Goal: Information Seeking & Learning: Learn about a topic

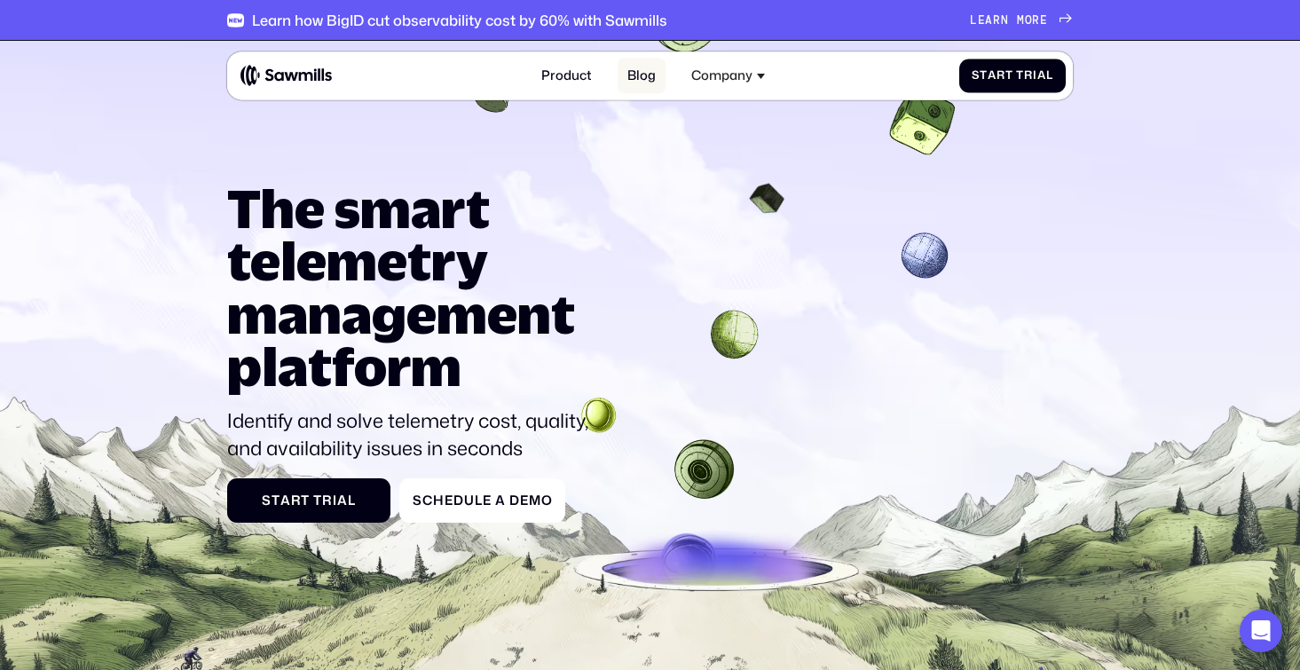
click at [647, 73] on link "Blog" at bounding box center [642, 76] width 48 height 35
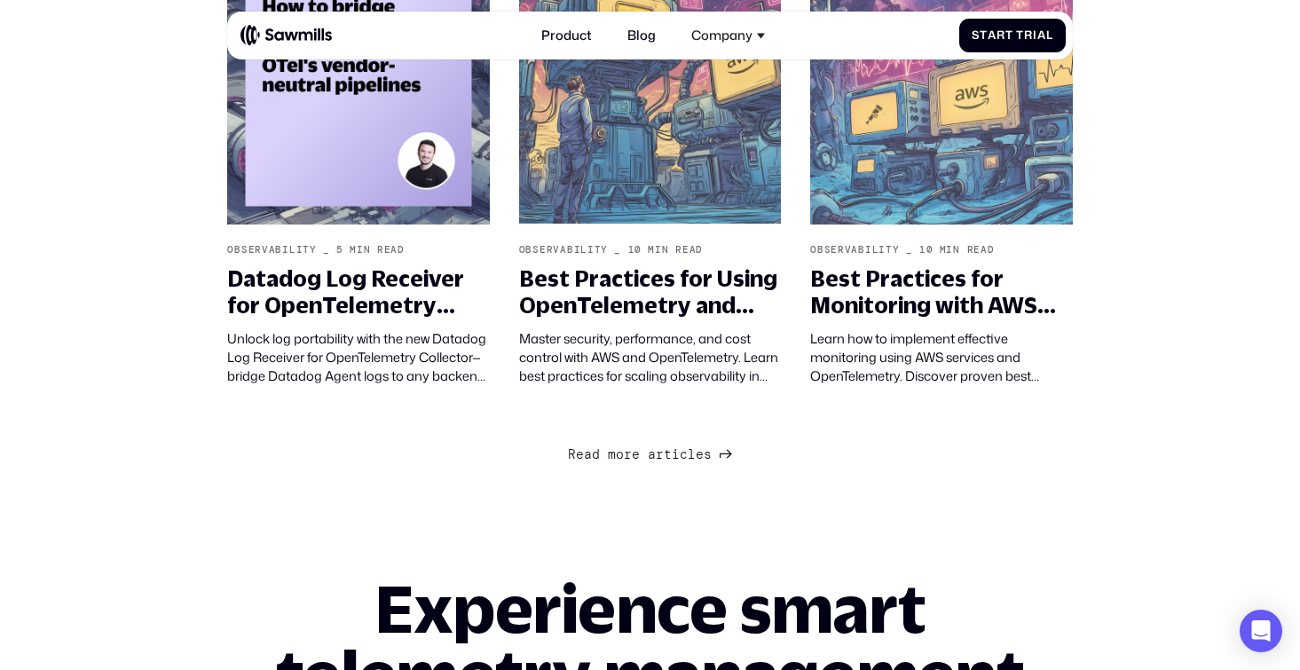
scroll to position [1349, 0]
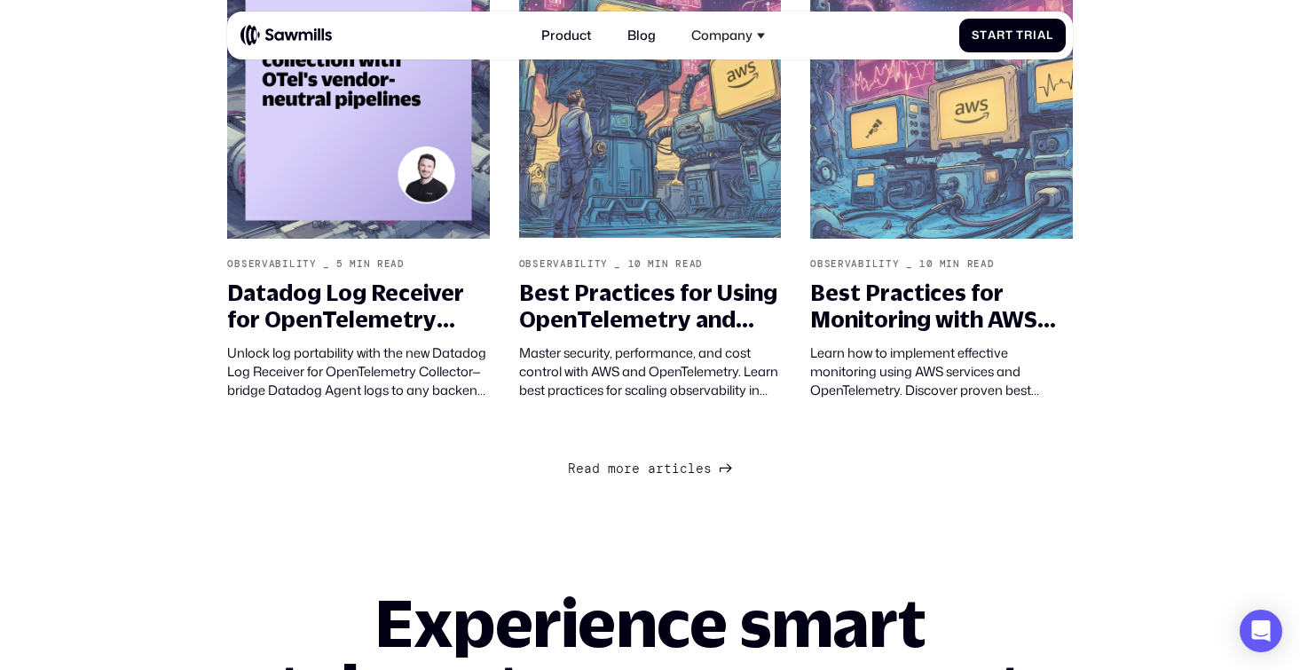
click at [675, 461] on span "i" at bounding box center [676, 453] width 8 height 16
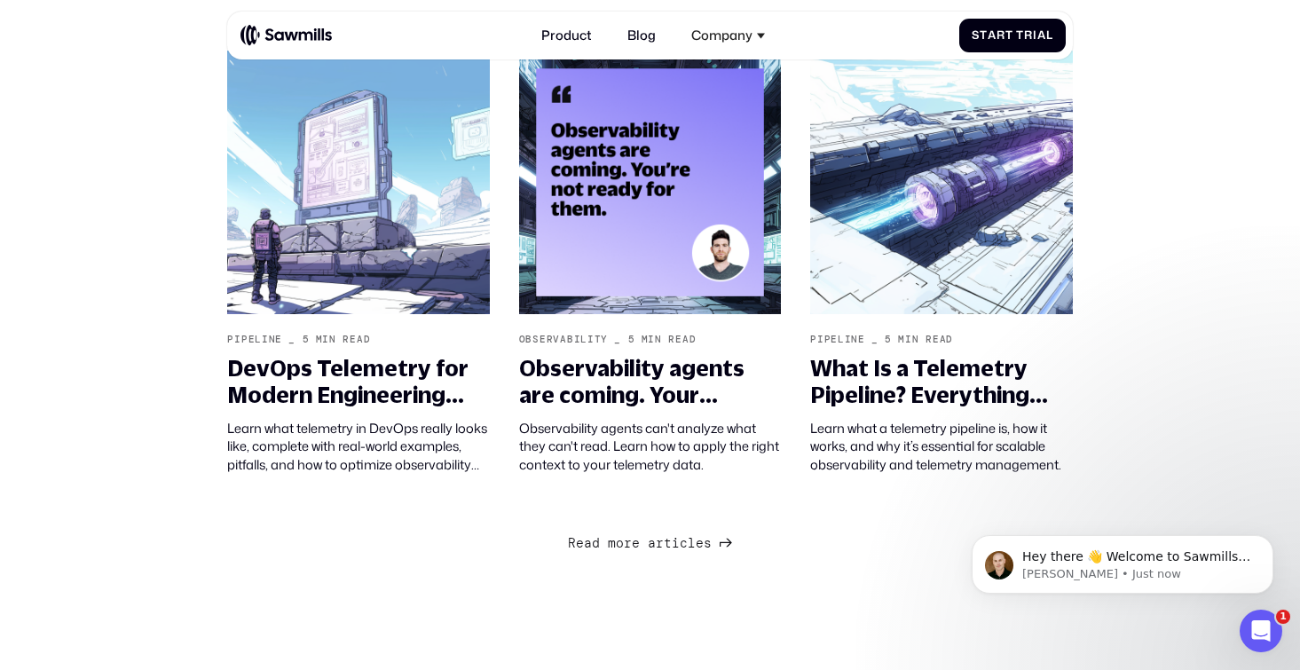
scroll to position [2720, 0]
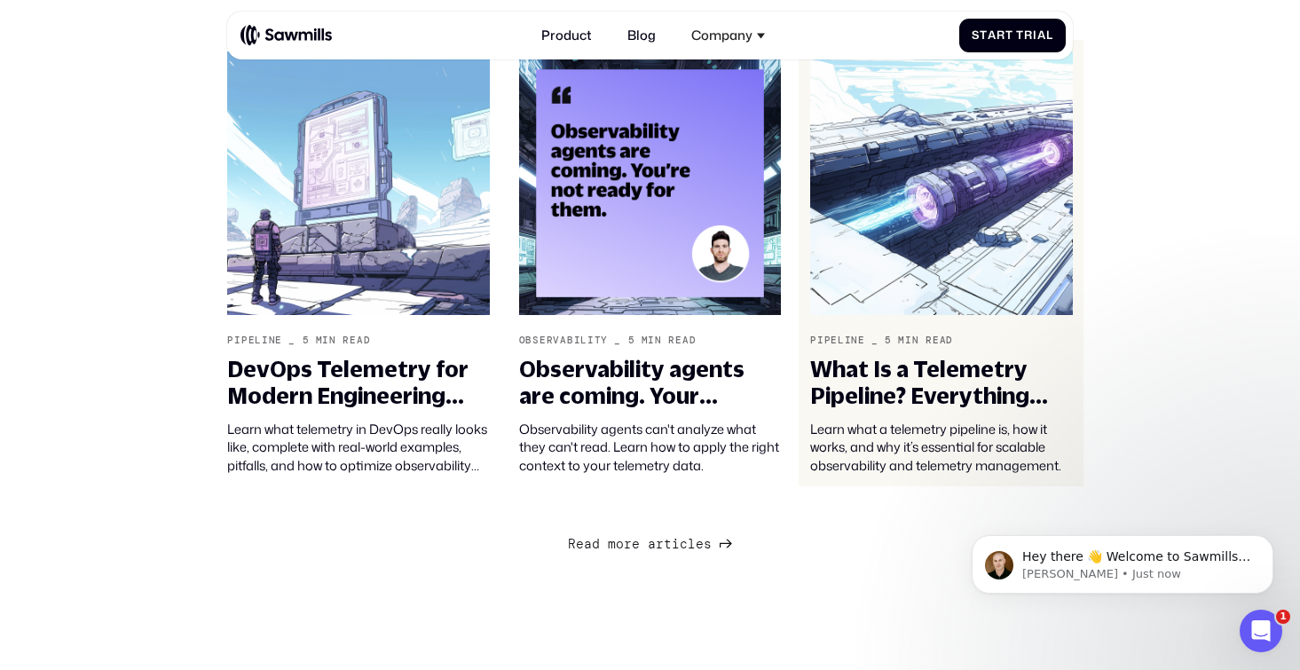
click at [905, 405] on div "What Is a Telemetry Pipeline? Everything You Need to Know" at bounding box center [941, 382] width 262 height 53
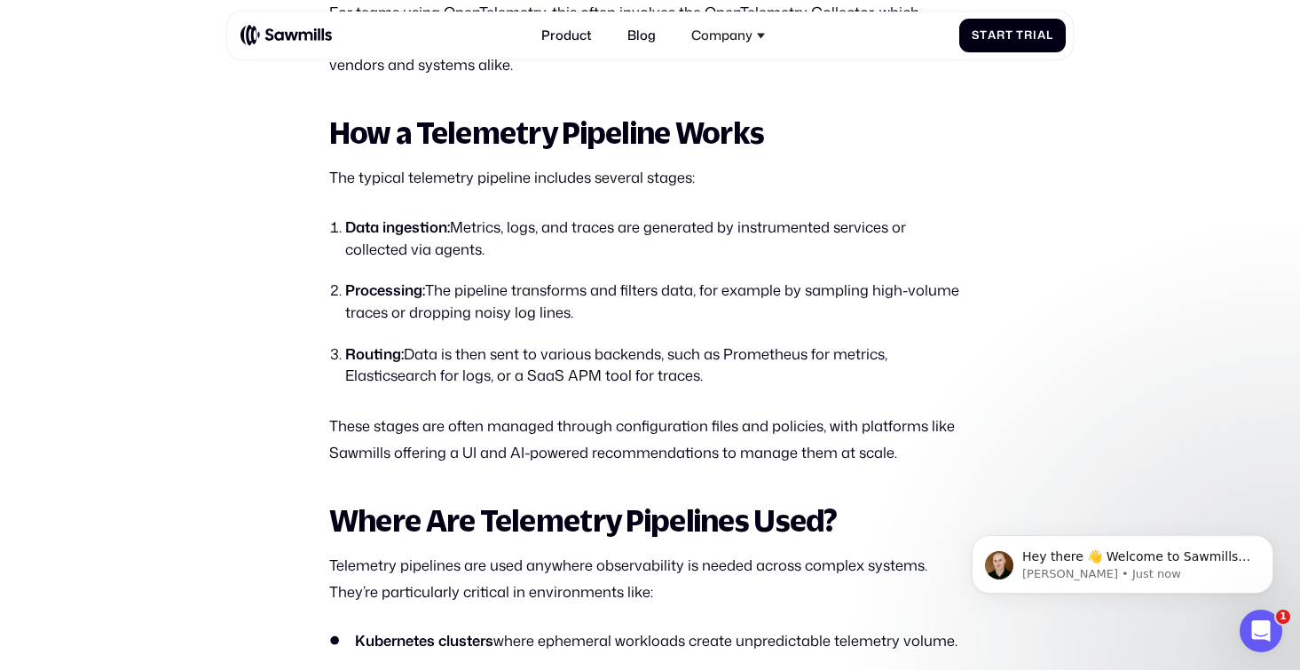
scroll to position [1767, 0]
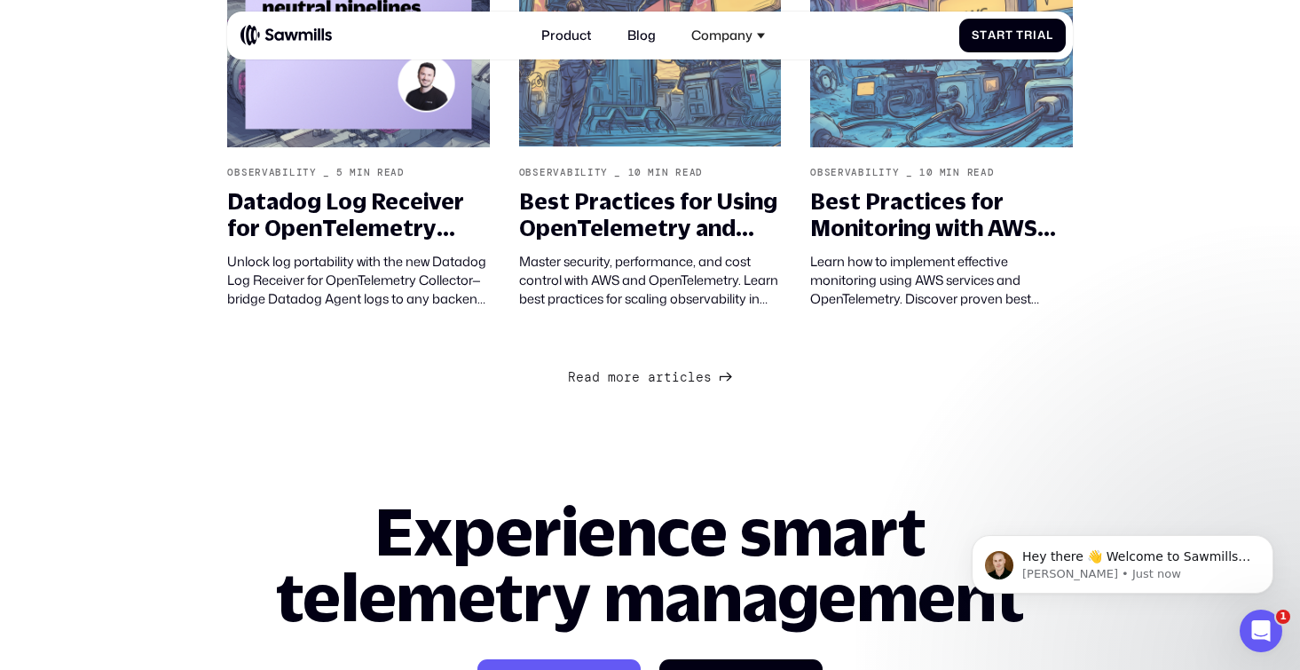
scroll to position [1442, 0]
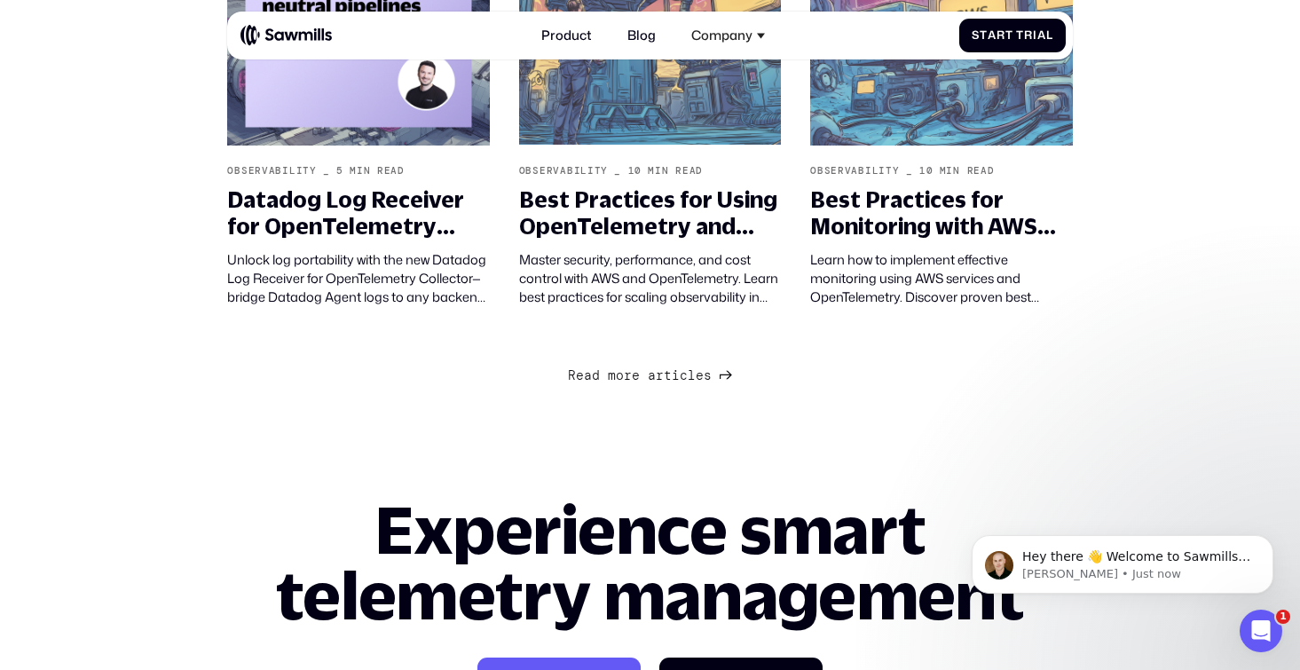
click at [635, 382] on div "R e a d m o r e a r t i c l e s R e a d m o r e a r t i c l e s" at bounding box center [640, 376] width 144 height 16
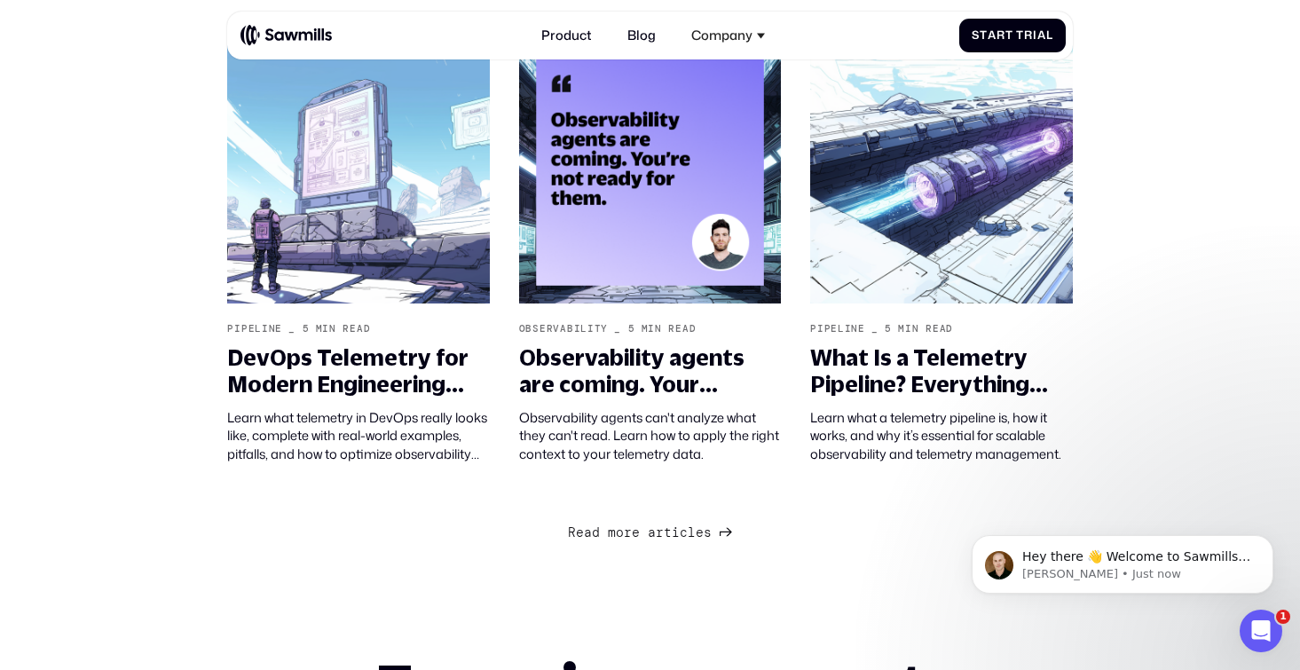
scroll to position [2733, 0]
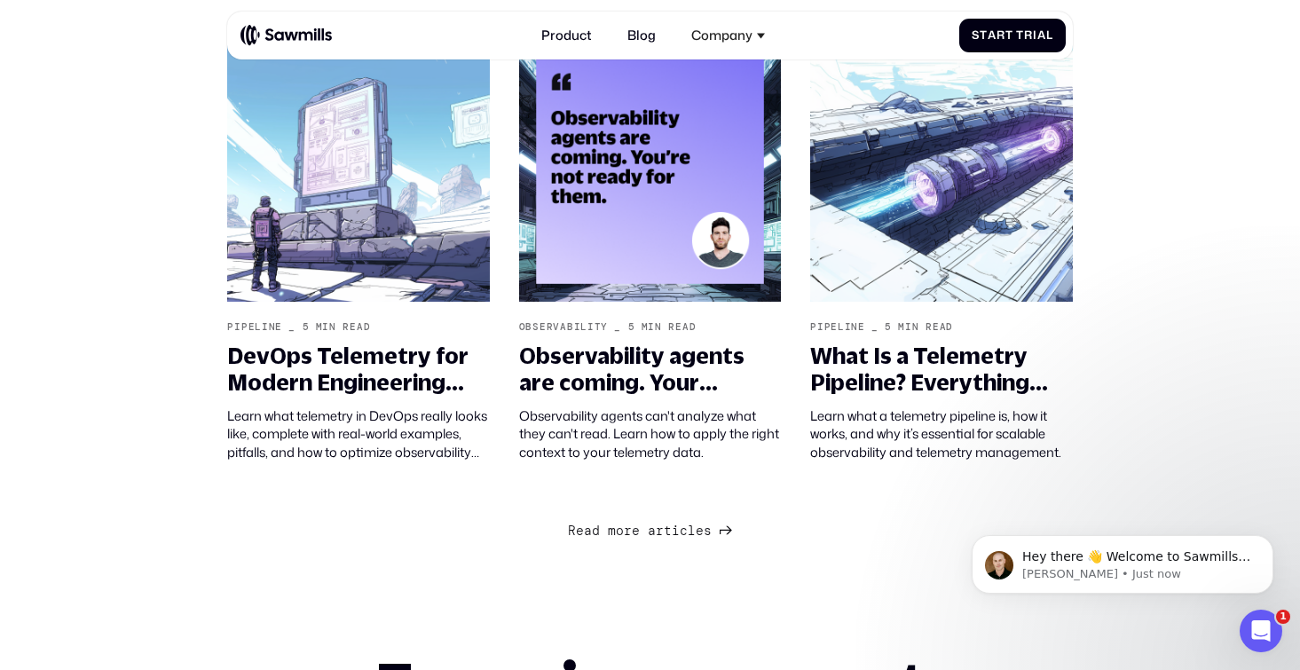
click at [688, 534] on span "l" at bounding box center [692, 531] width 8 height 16
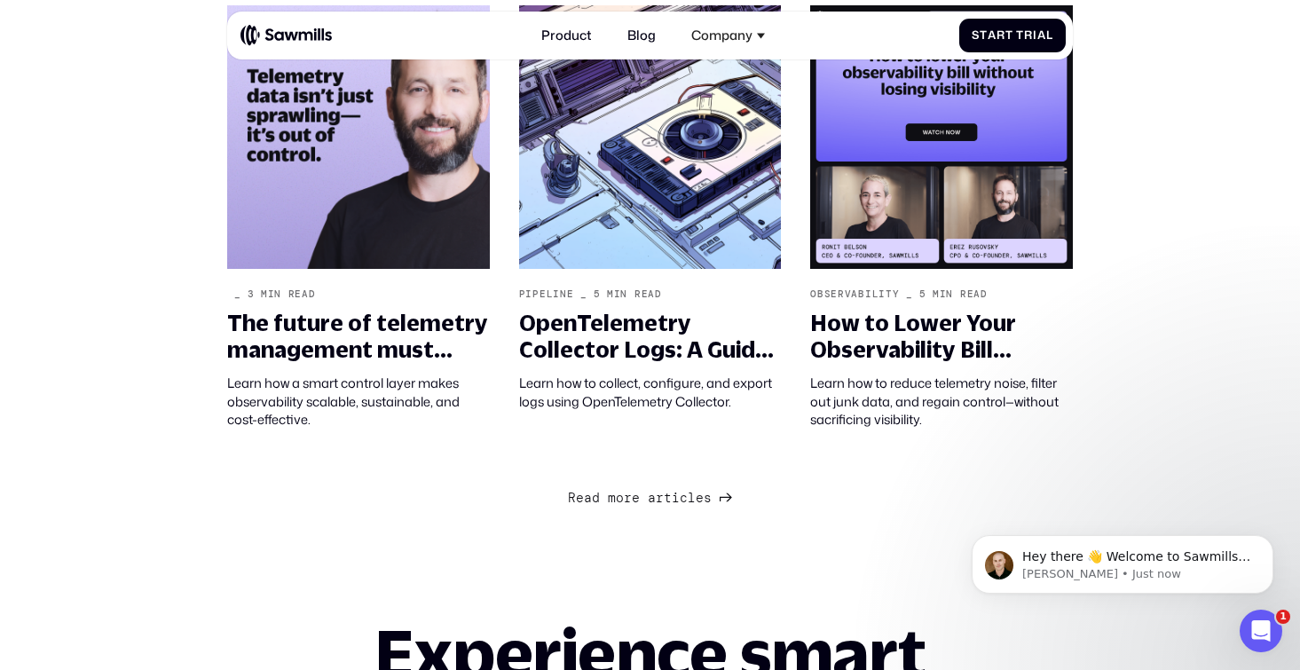
scroll to position [4213, 0]
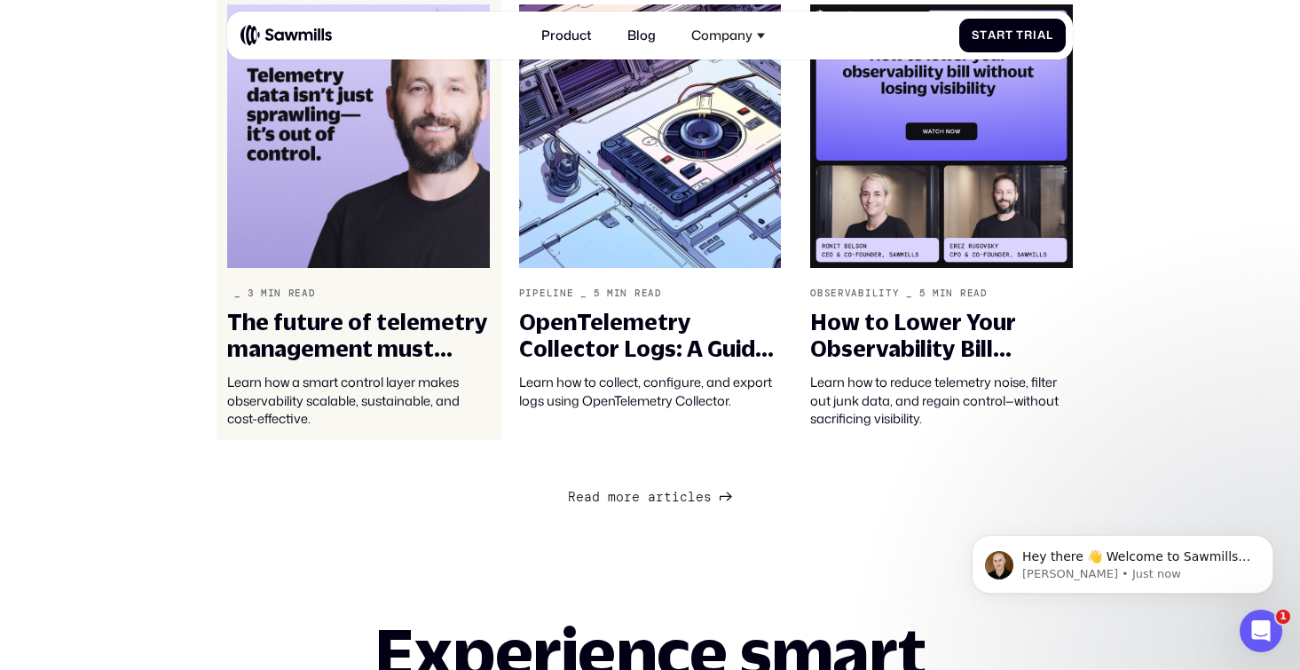
click at [342, 339] on div "The future of telemetry management must empower engineers and free DevOps" at bounding box center [358, 335] width 262 height 53
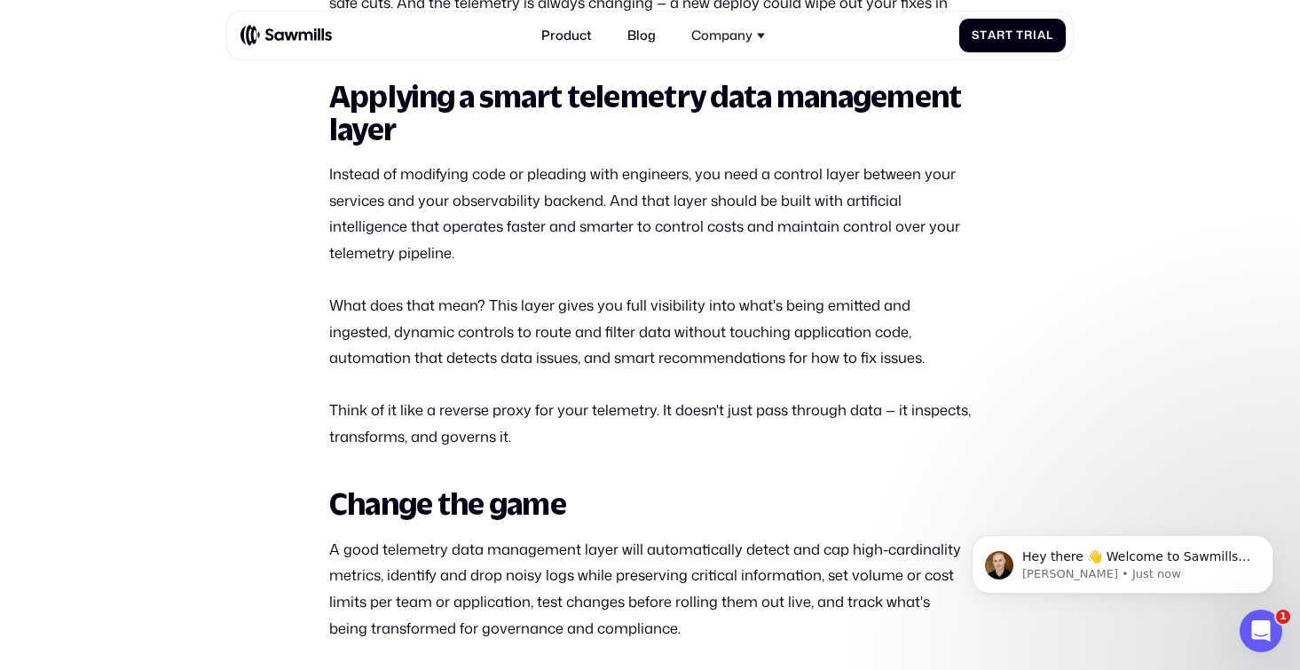
scroll to position [2082, 0]
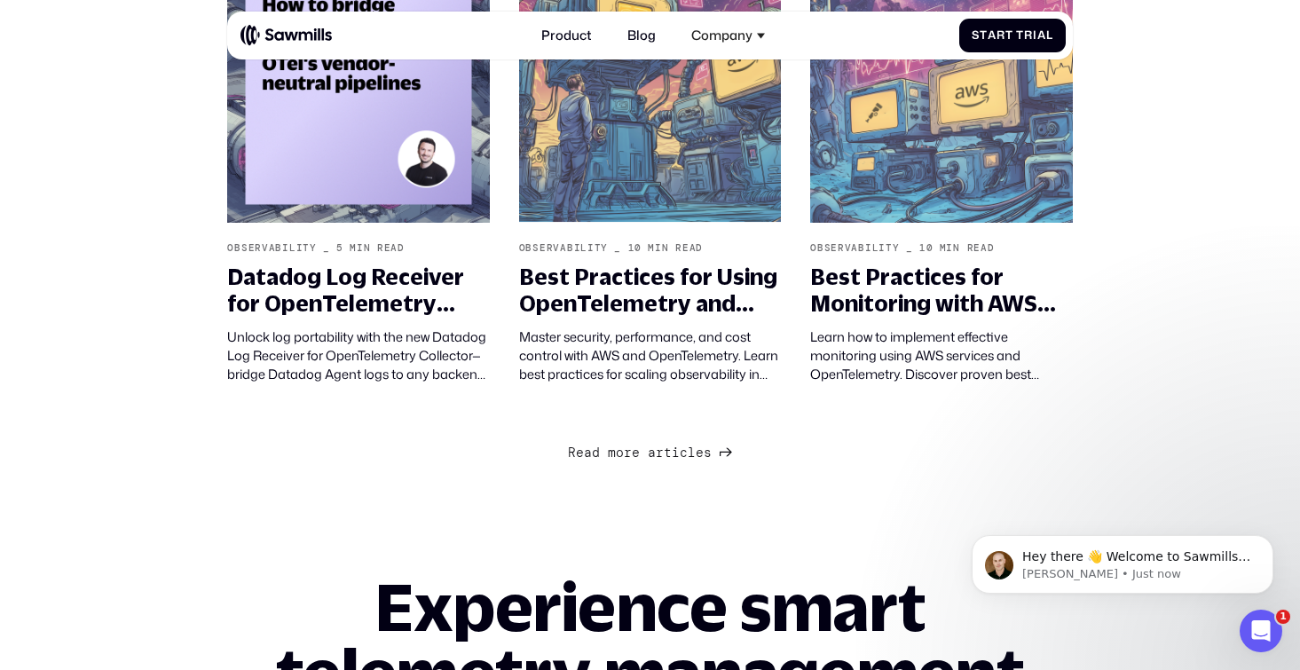
scroll to position [1426, 0]
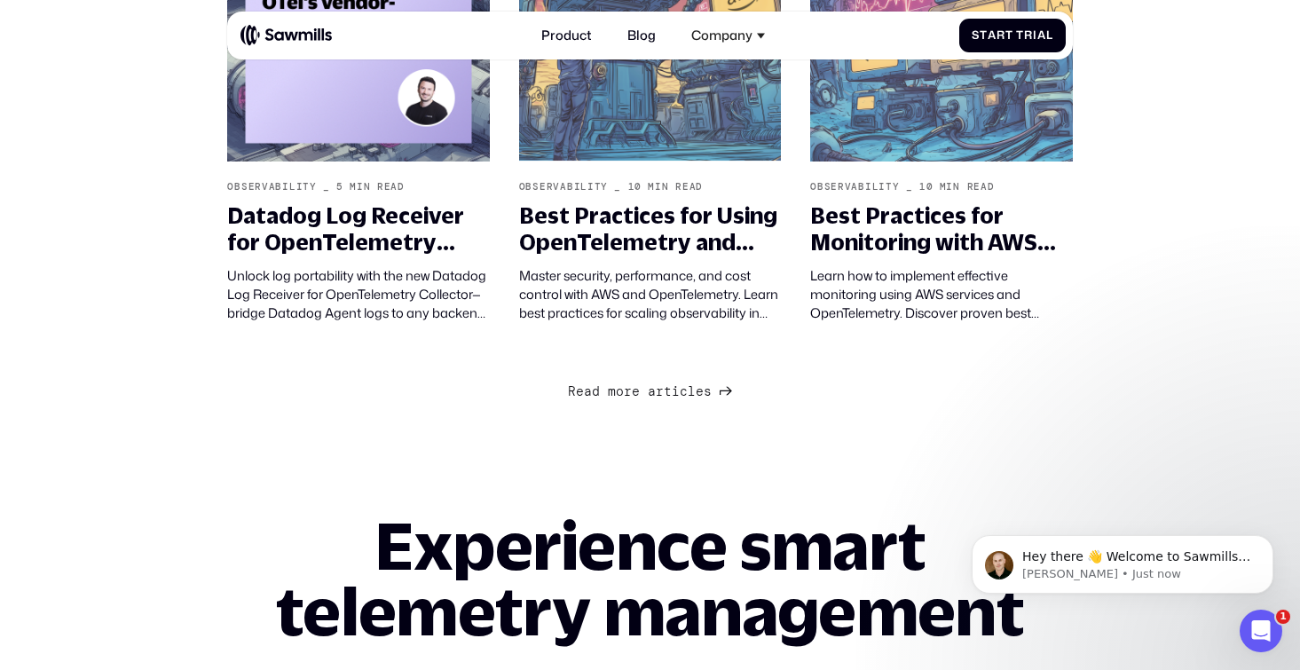
click at [618, 389] on div "R e a d m o r e a r t i c l e s R e a d m o r e a r t i c l e s" at bounding box center [640, 392] width 144 height 16
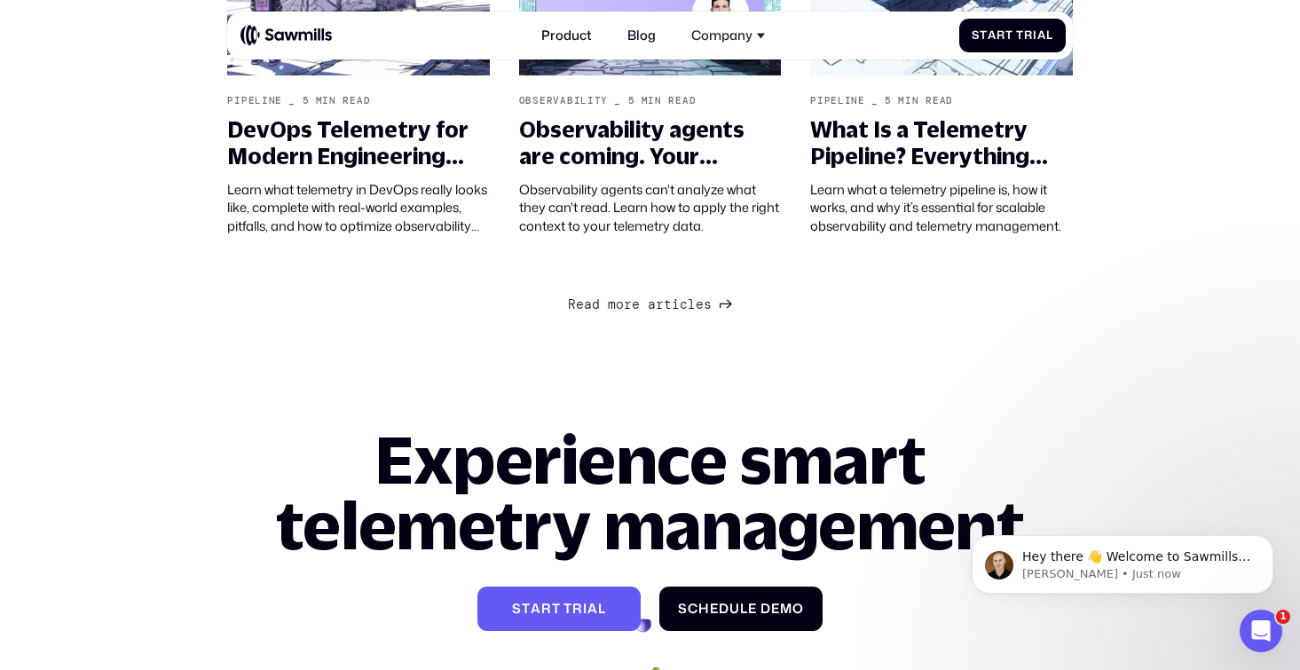
scroll to position [2966, 0]
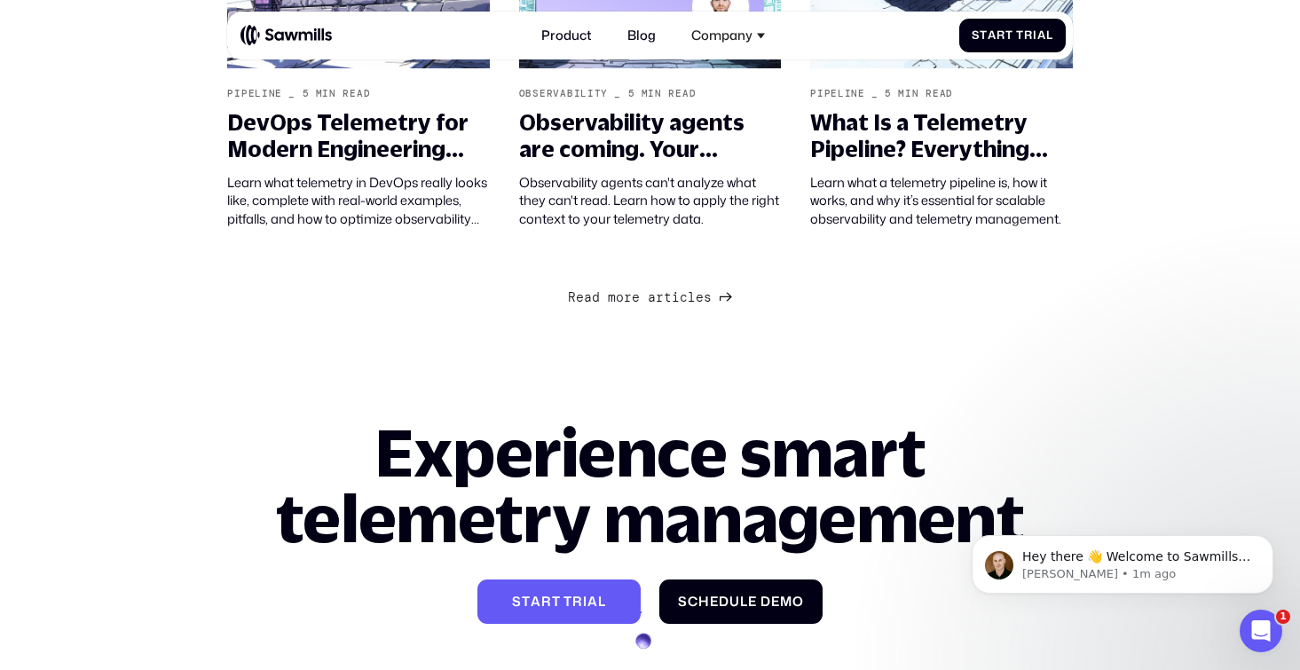
click at [647, 292] on div "R e a d m o r e a r t i c l e s R e a d m o r e a r t i c l e s" at bounding box center [640, 298] width 144 height 16
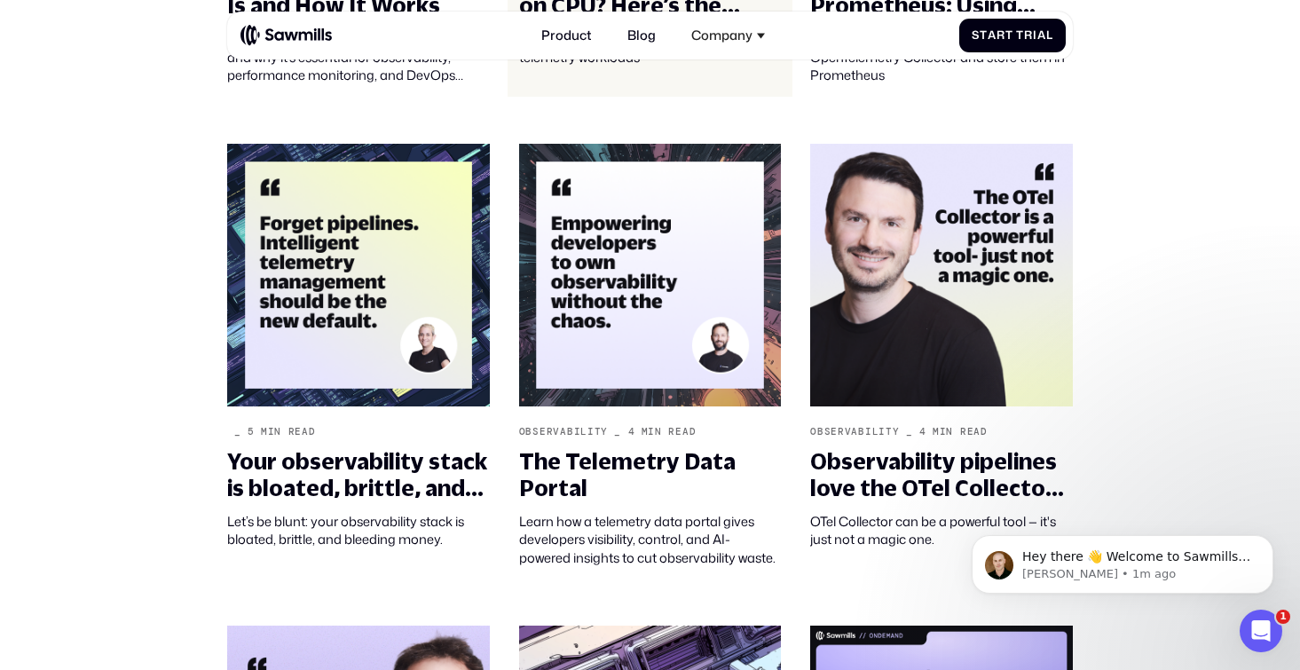
scroll to position [3593, 0]
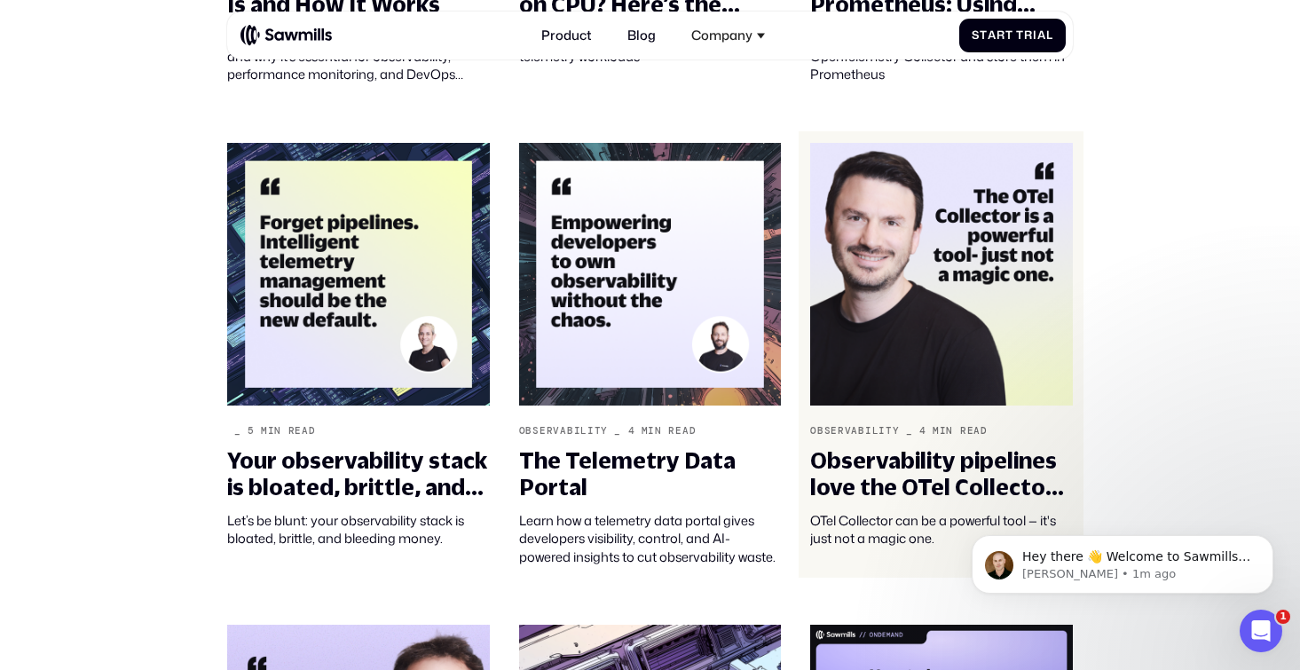
click at [846, 461] on div "Observability pipelines love the OTel Collector— until the config hits the fan" at bounding box center [941, 473] width 262 height 53
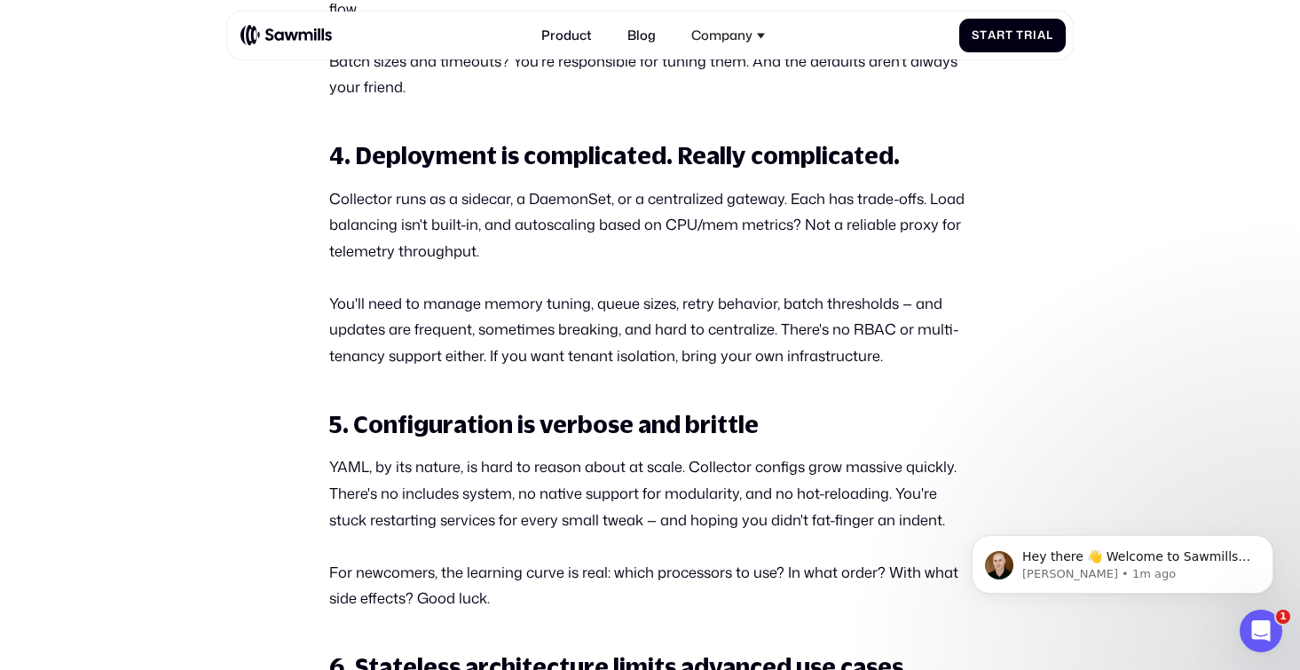
scroll to position [2533, 0]
